Goal: Transaction & Acquisition: Purchase product/service

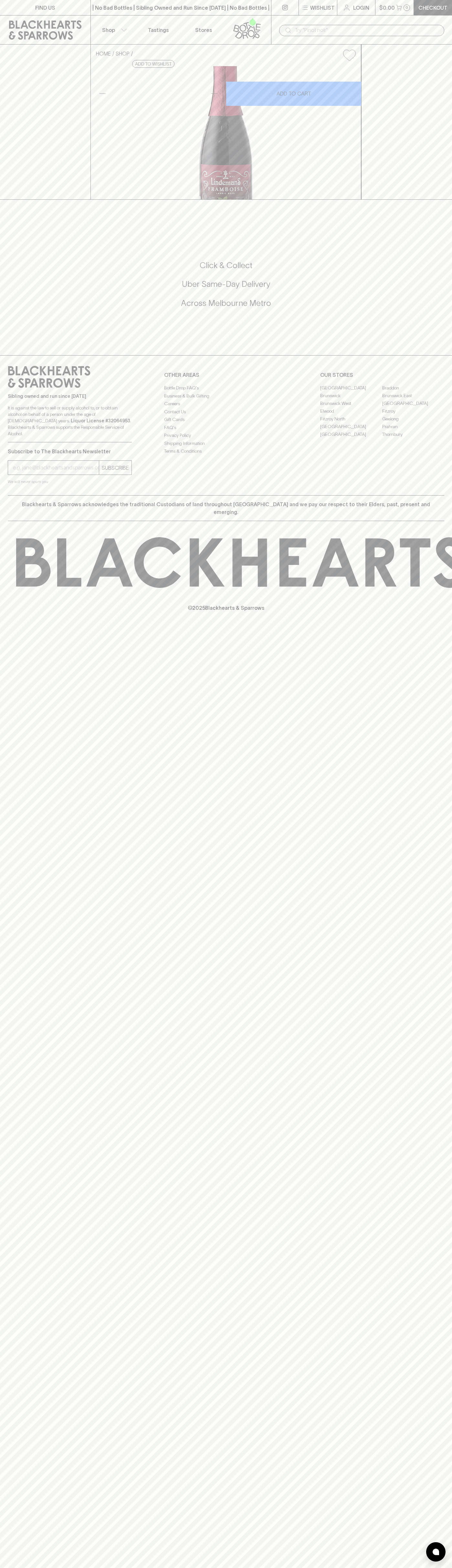
click at [245, 21] on icon at bounding box center [247, 28] width 37 height 21
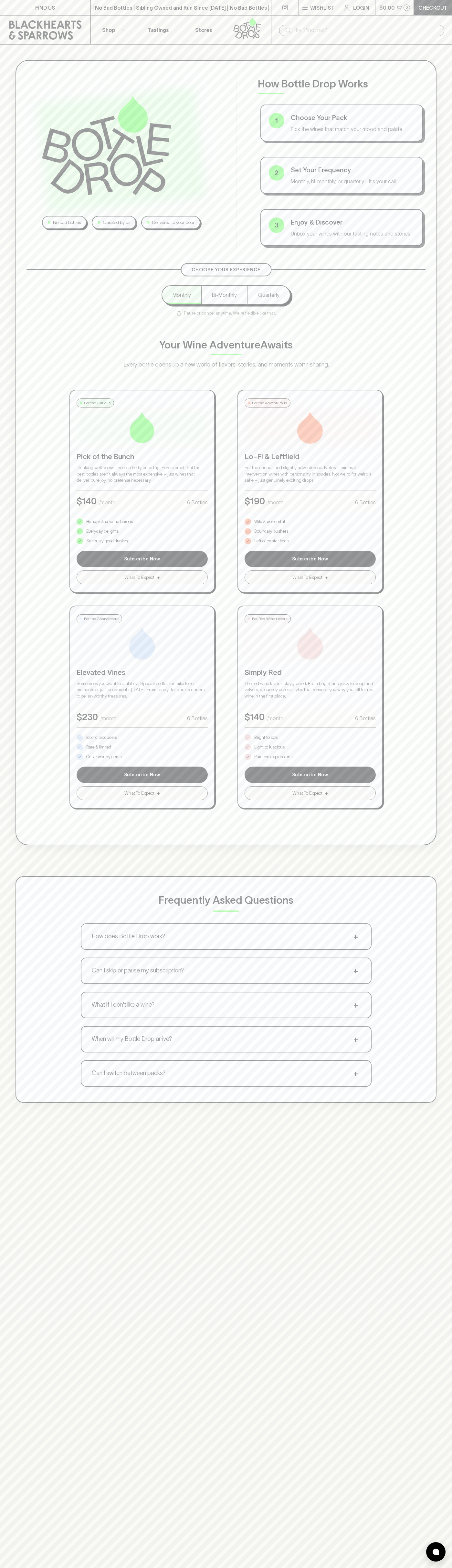
click at [420, 1528] on div "No bad bottles Curated by us Delivered to your door How Bottle Drop Works 1 Cho…" at bounding box center [226, 828] width 452 height 1568
click at [288, 1567] on html "FIND US | No Bad Bottles | Sibling Owned and Run Since 2006 | No Bad Bottles | …" at bounding box center [226, 1013] width 452 height 2027
click at [14, 654] on div "No bad bottles Curated by us Delivered to your door How Bottle Drop Works 1 Cho…" at bounding box center [226, 581] width 452 height 1074
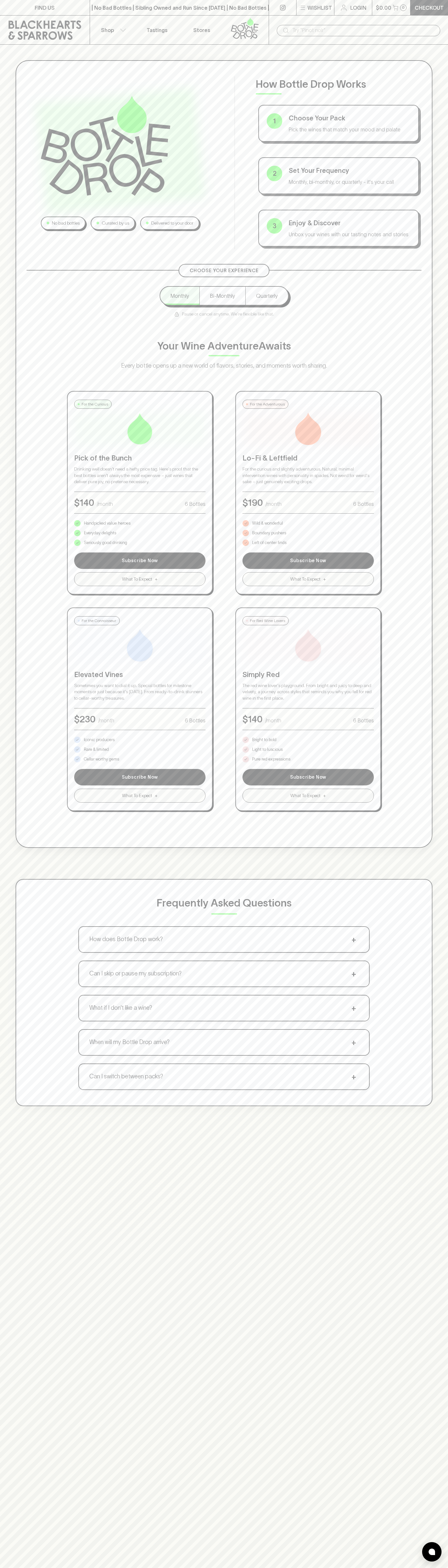
click at [271, 759] on p "Pure red expressions" at bounding box center [271, 759] width 38 height 7
